Goal: Navigation & Orientation: Find specific page/section

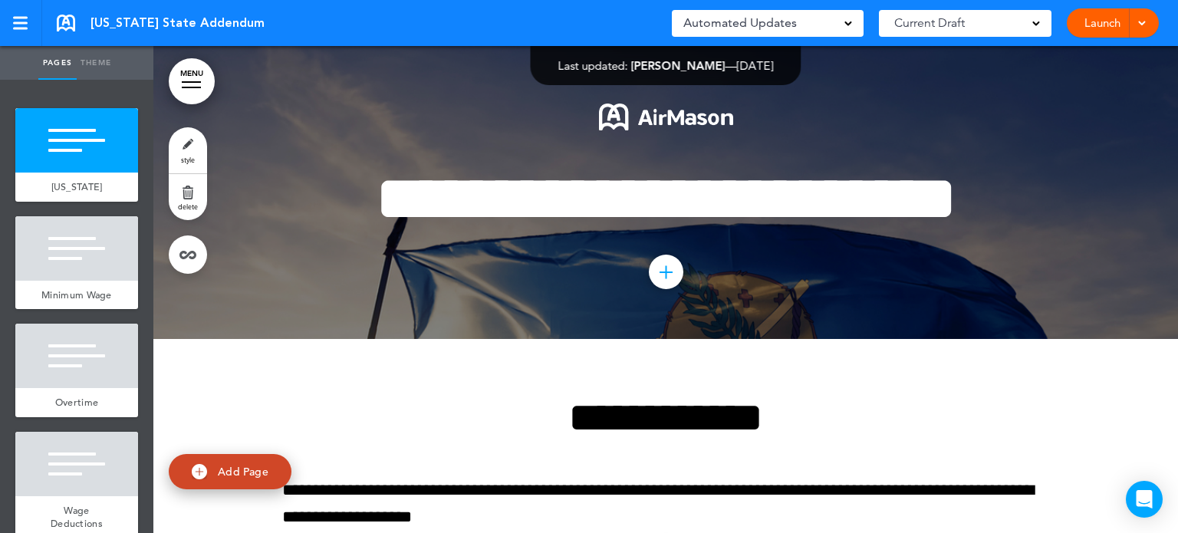
click at [87, 59] on link "Theme" at bounding box center [96, 63] width 38 height 34
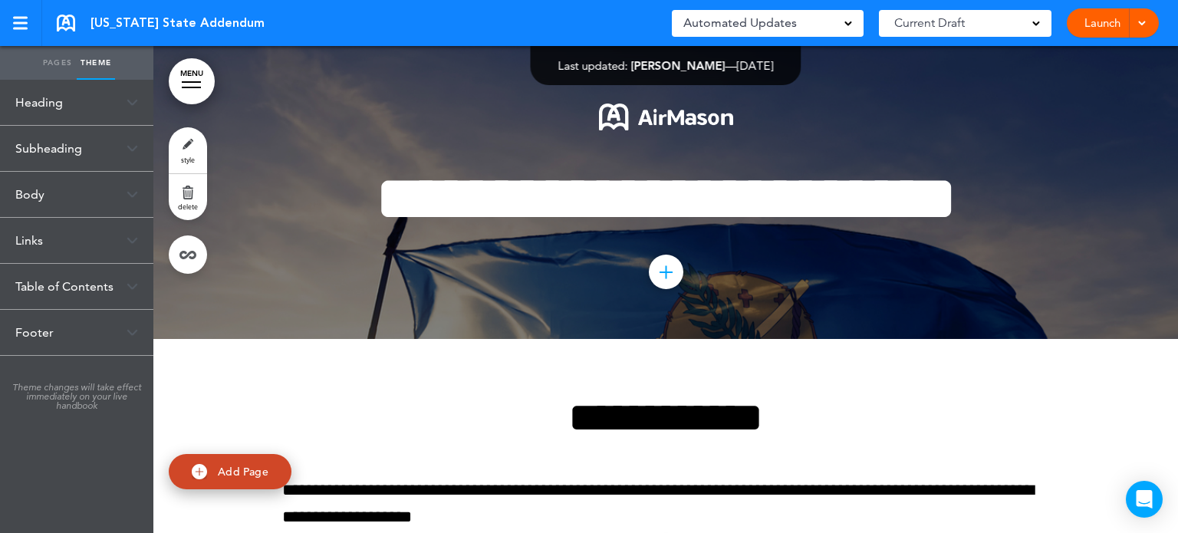
click at [49, 67] on link "Pages" at bounding box center [57, 63] width 38 height 34
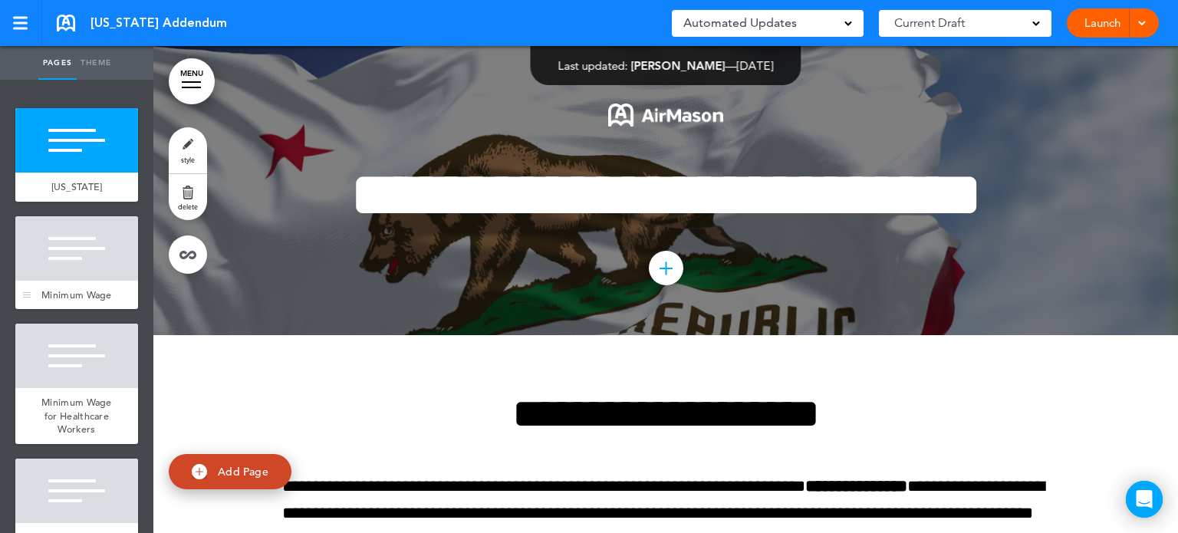
click at [86, 297] on span "Minimum Wage" at bounding box center [76, 294] width 71 height 13
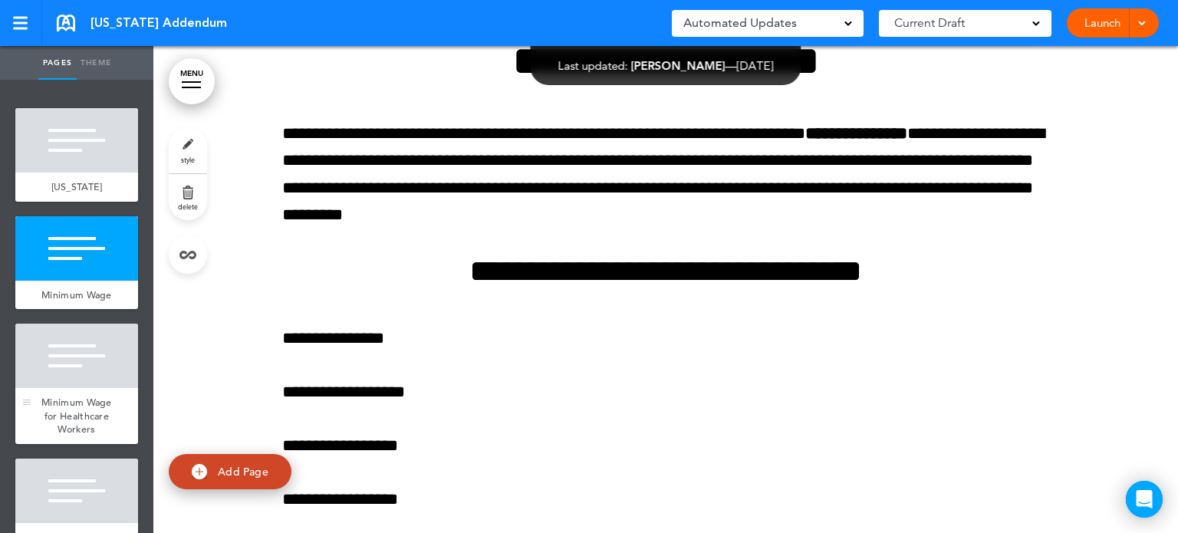
click at [58, 415] on span "Minimum Wage for Healthcare Workers" at bounding box center [76, 416] width 71 height 40
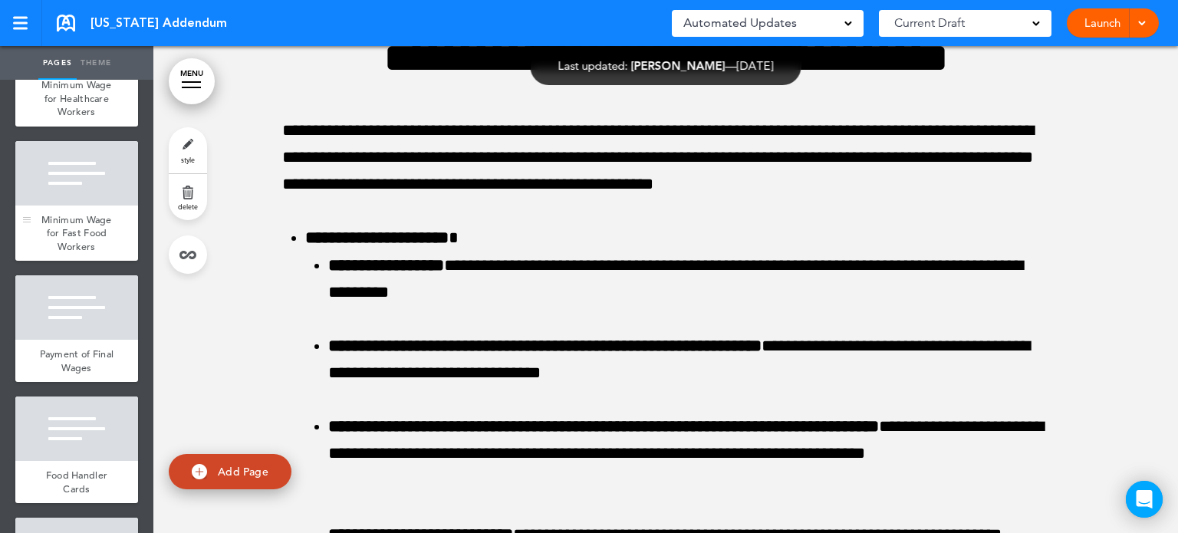
scroll to position [307, 0]
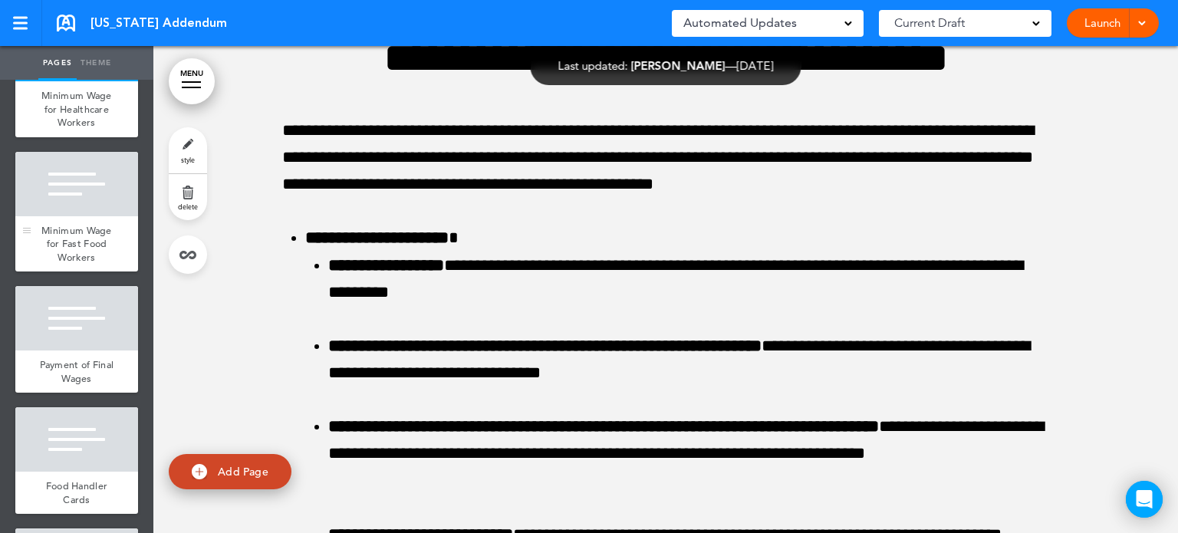
click at [83, 264] on span "Minimum Wage for Fast Food Workers" at bounding box center [76, 244] width 71 height 40
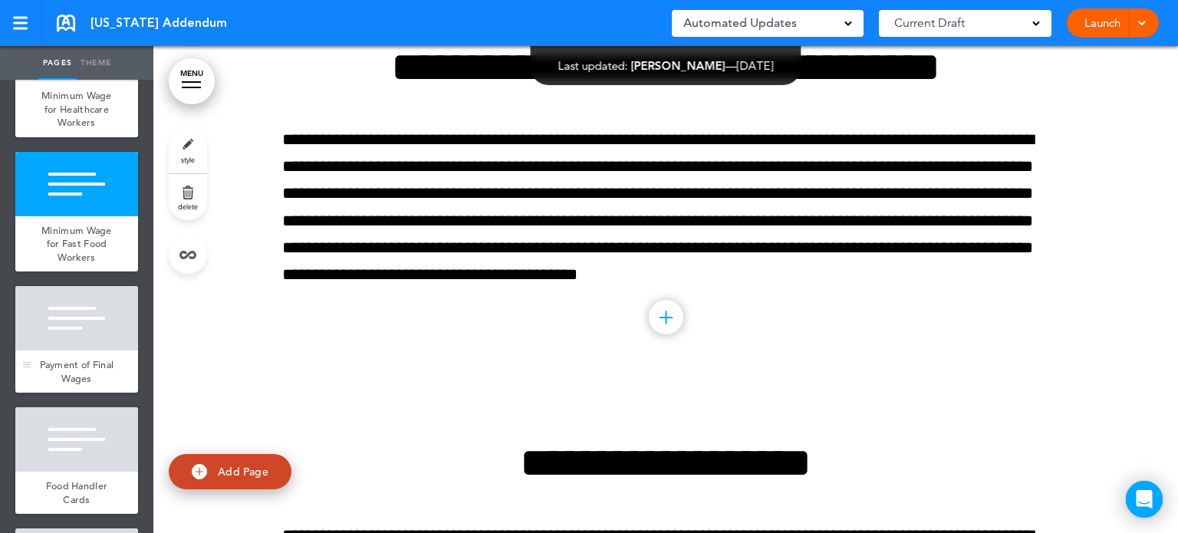
scroll to position [3788, 0]
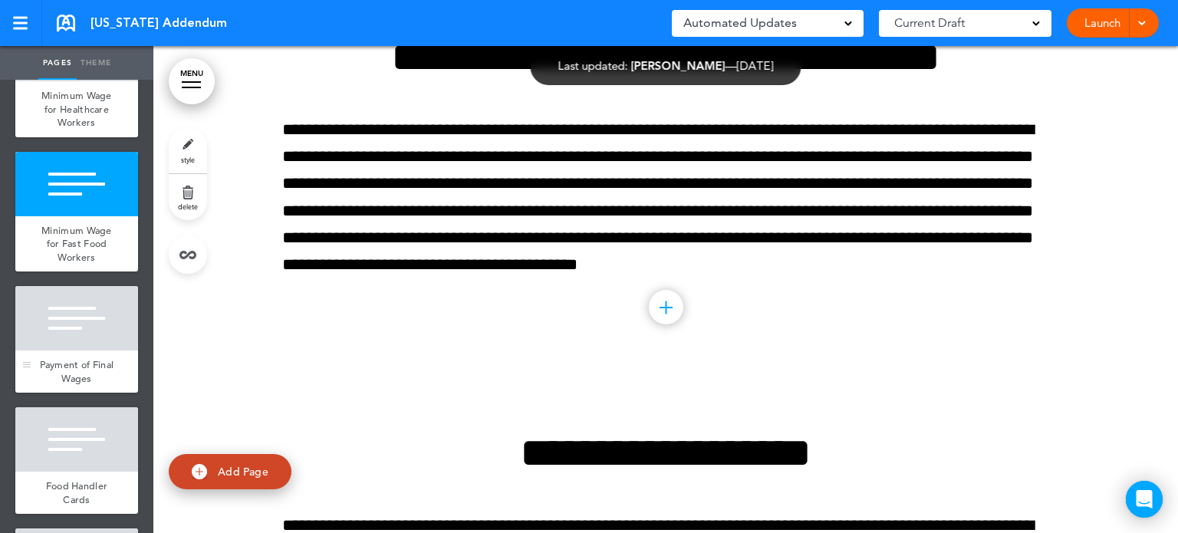
click at [72, 385] on span "Payment of Final Wages" at bounding box center [77, 371] width 74 height 27
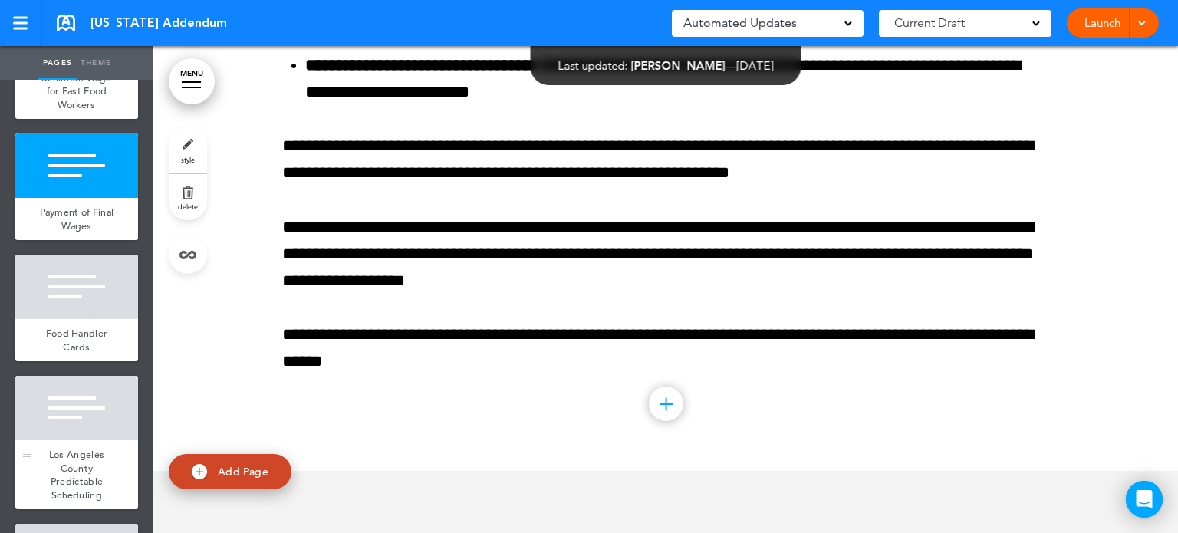
scroll to position [460, 0]
click at [61, 360] on div "Food Handler Cards" at bounding box center [76, 339] width 123 height 42
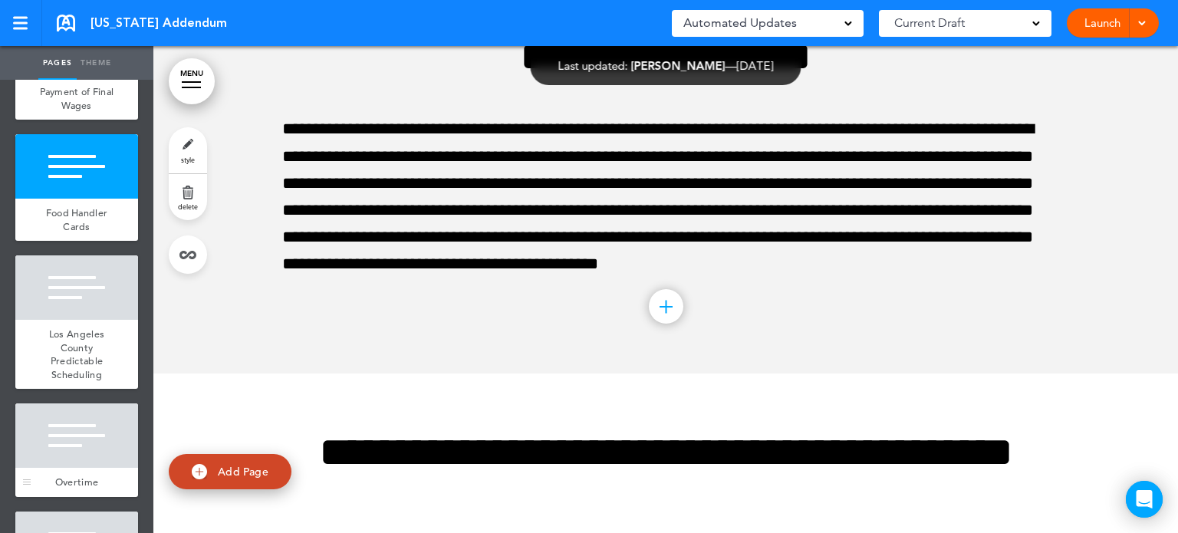
scroll to position [613, 0]
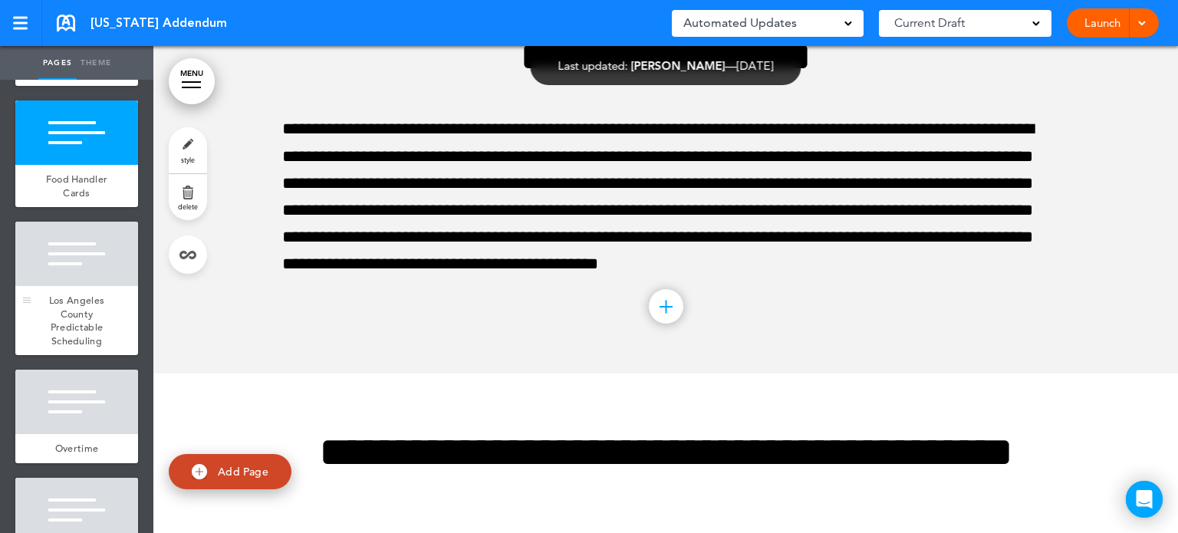
click at [43, 355] on div "Los Angeles County Predictable Scheduling" at bounding box center [76, 320] width 123 height 69
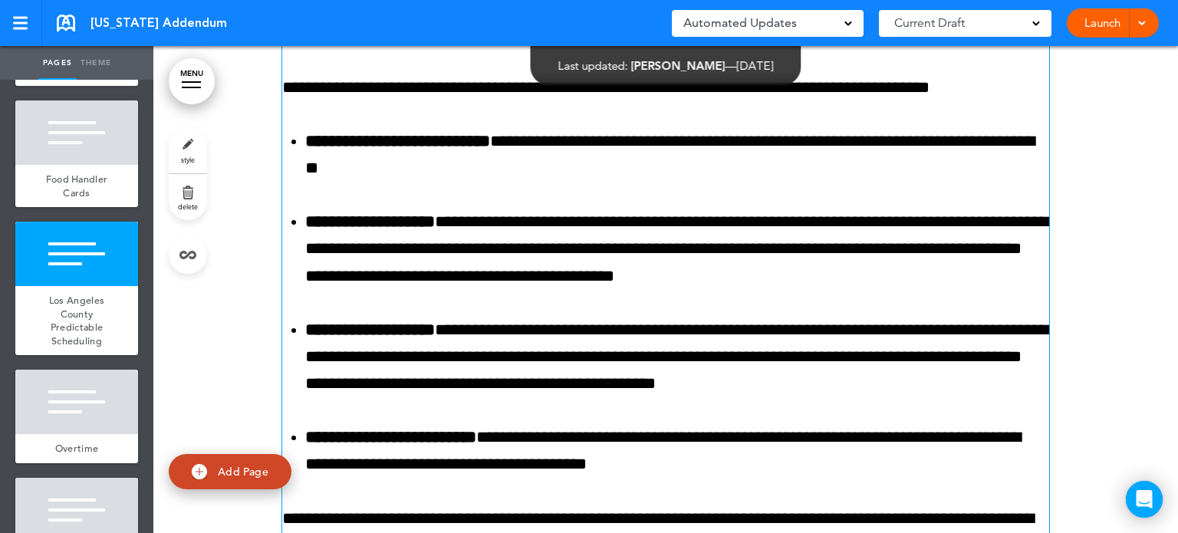
scroll to position [5610, 0]
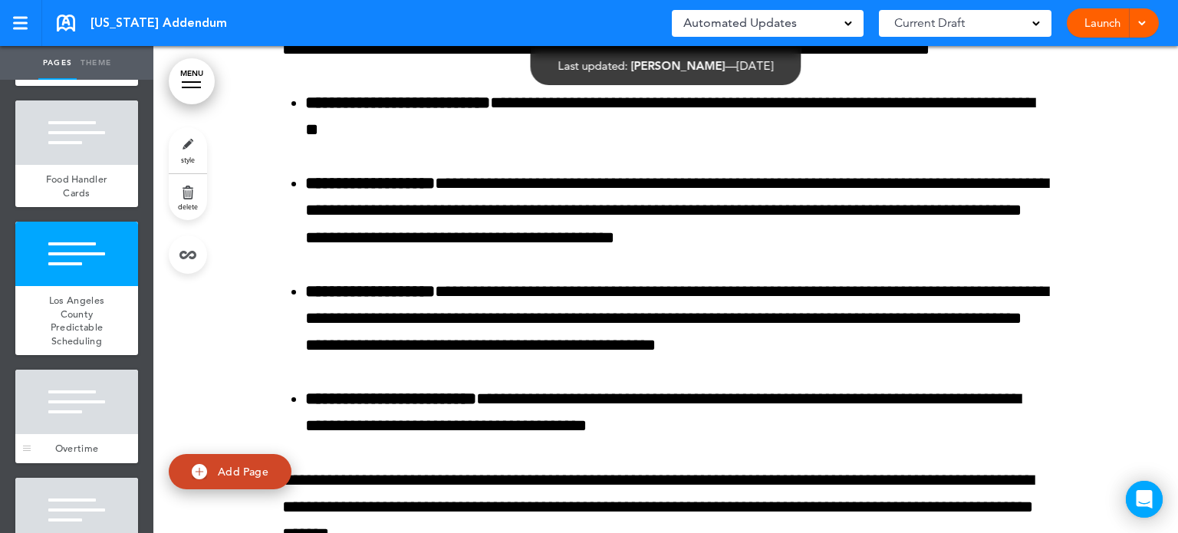
click at [71, 423] on div at bounding box center [76, 402] width 123 height 64
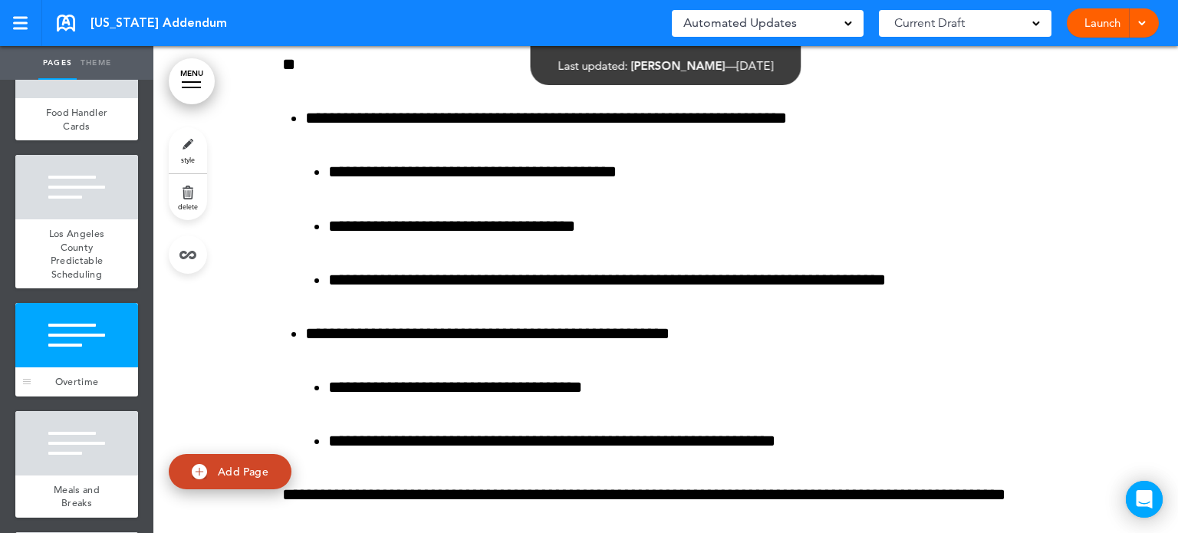
scroll to position [767, 0]
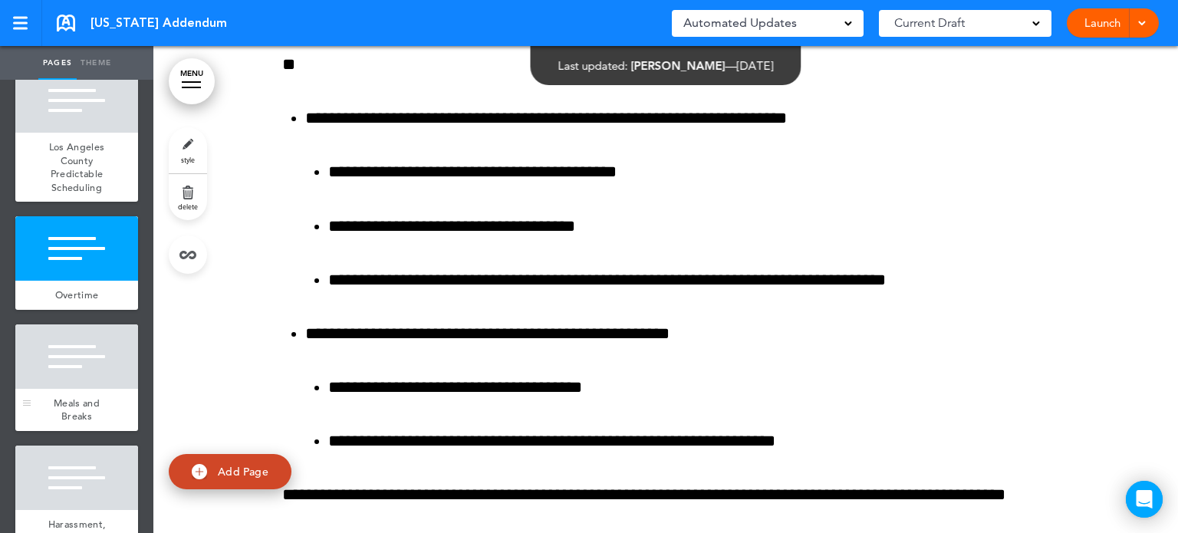
click at [74, 417] on div "Meals and Breaks" at bounding box center [76, 410] width 123 height 42
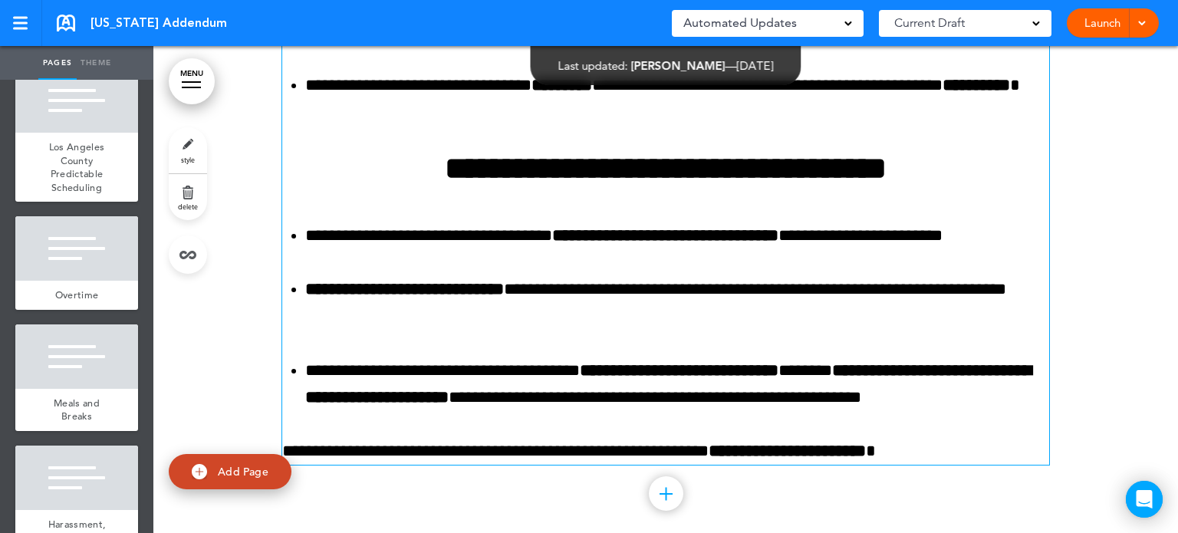
scroll to position [80954, 0]
